Goal: Navigation & Orientation: Find specific page/section

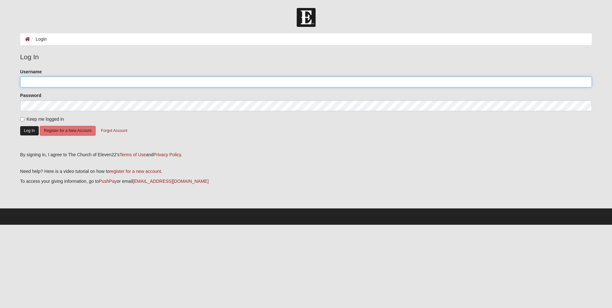
type input "boulineauangela@gmail.com"
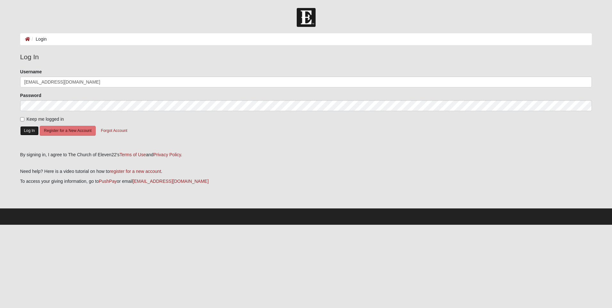
click at [30, 132] on button "Log In" at bounding box center [29, 130] width 19 height 9
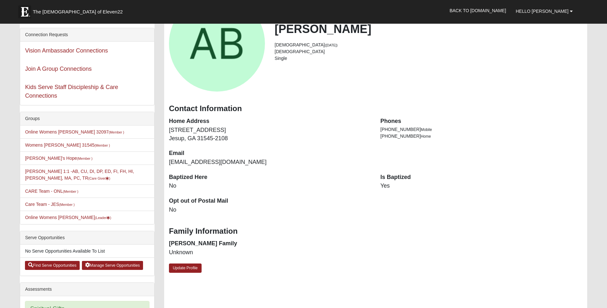
scroll to position [96, 0]
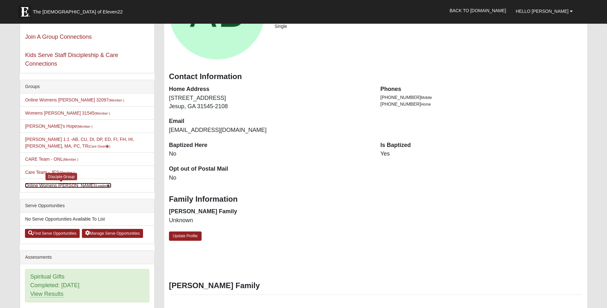
click at [71, 183] on link "Online Womens [PERSON_NAME] (Leader )" at bounding box center [68, 185] width 86 height 5
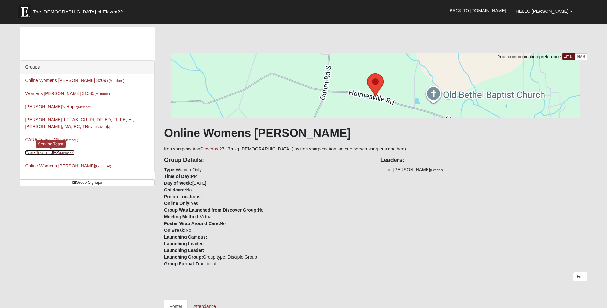
click at [66, 154] on small "(Member )" at bounding box center [66, 153] width 15 height 4
